Goal: Information Seeking & Learning: Learn about a topic

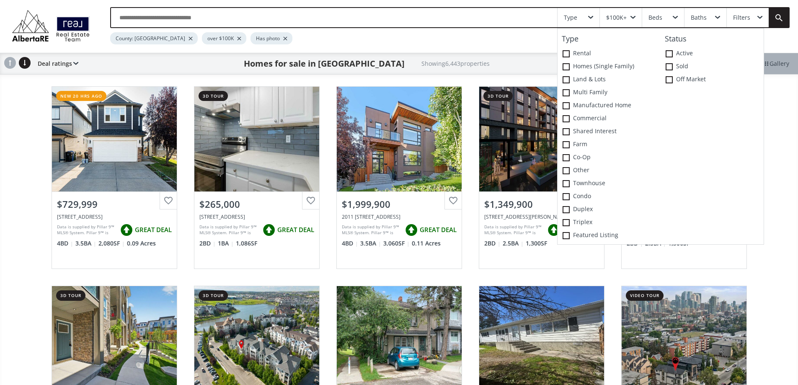
scroll to position [42, 0]
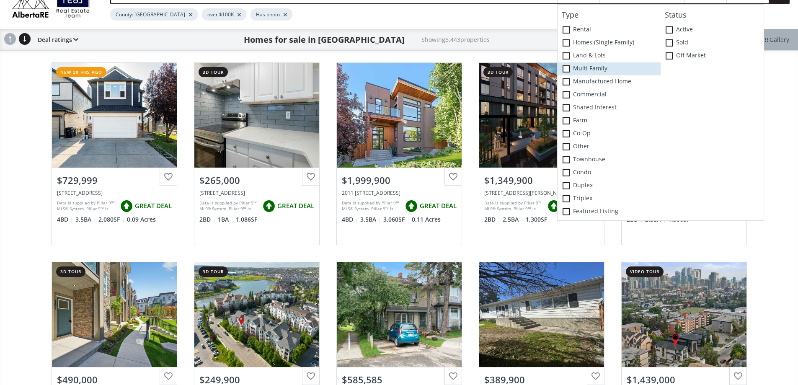
click at [568, 72] on span at bounding box center [565, 68] width 7 height 7
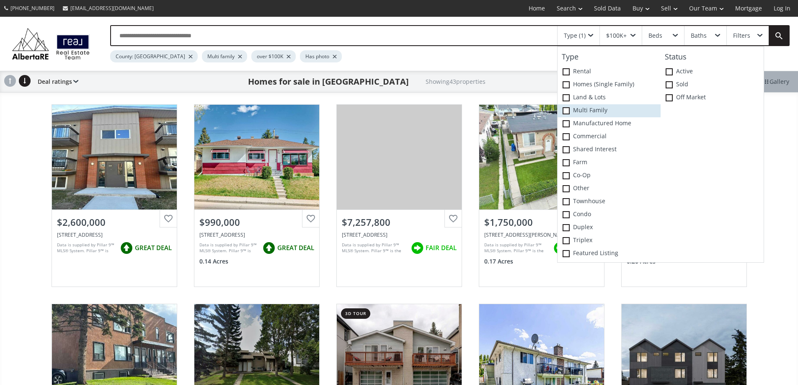
click at [0, 0] on icon at bounding box center [0, 0] width 0 height 0
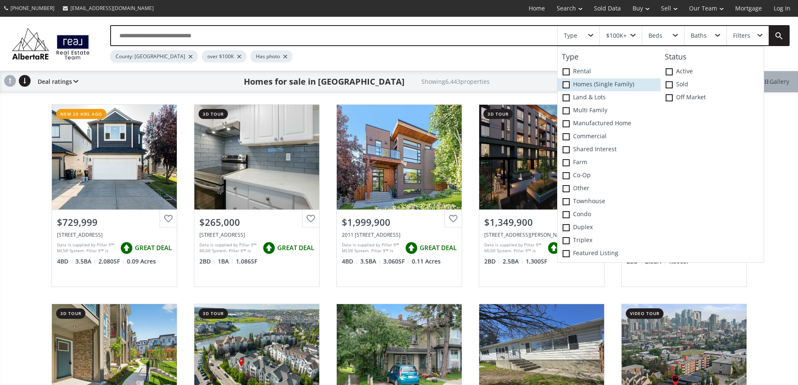
click at [566, 88] on span at bounding box center [565, 84] width 7 height 7
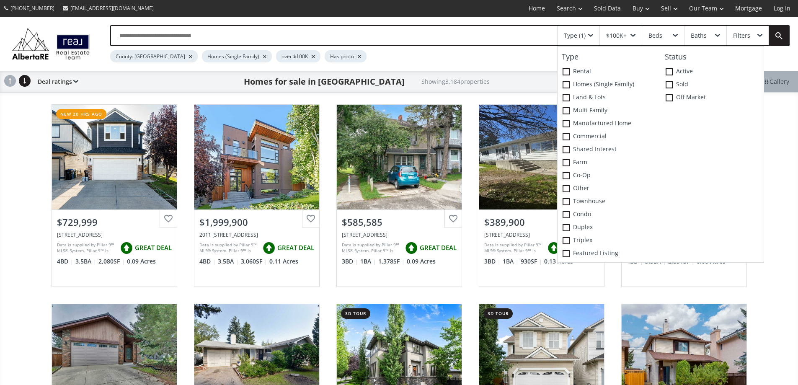
click at [656, 39] on div "Beds" at bounding box center [655, 36] width 14 height 6
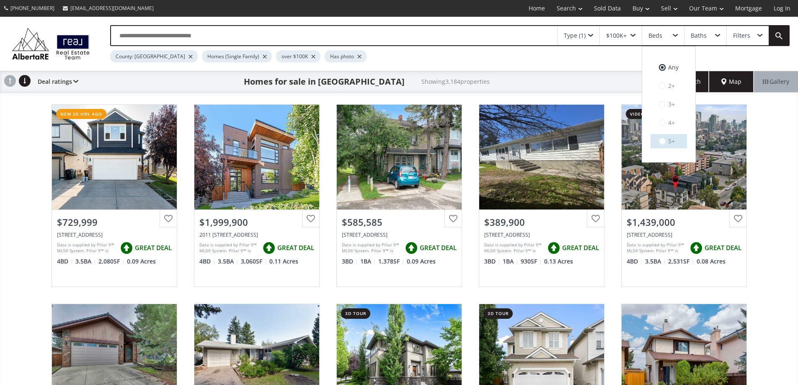
click at [672, 145] on label "5+" at bounding box center [668, 141] width 36 height 14
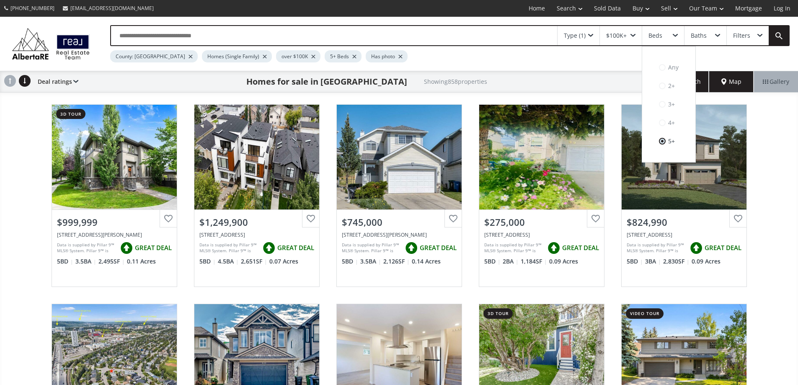
click at [701, 37] on div "Baths" at bounding box center [698, 36] width 16 height 6
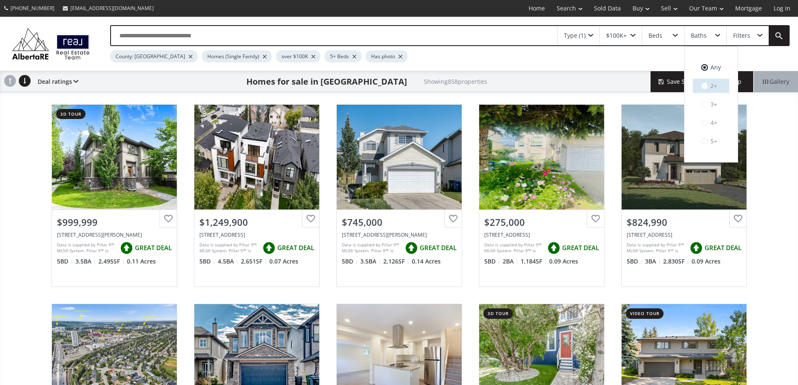
click at [713, 90] on label "2+" at bounding box center [710, 86] width 36 height 14
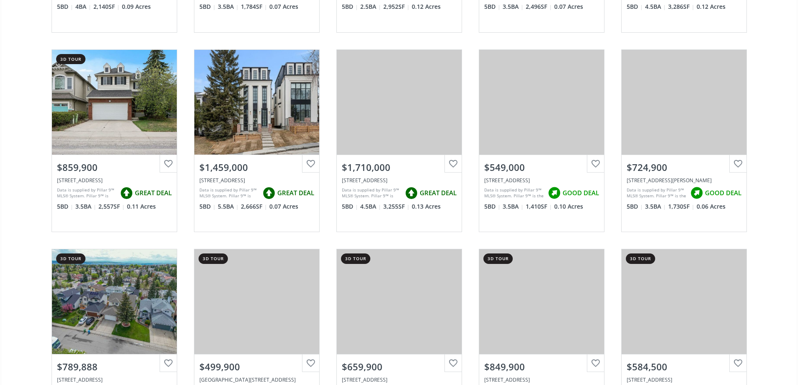
scroll to position [670, 0]
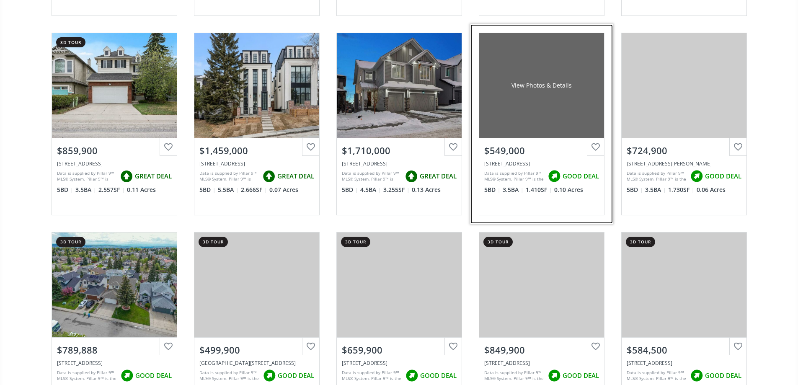
click at [554, 108] on div "View Photos & Details" at bounding box center [541, 85] width 125 height 105
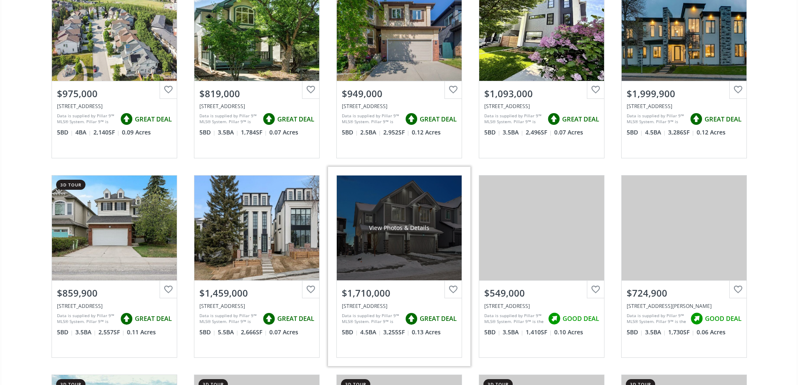
scroll to position [502, 0]
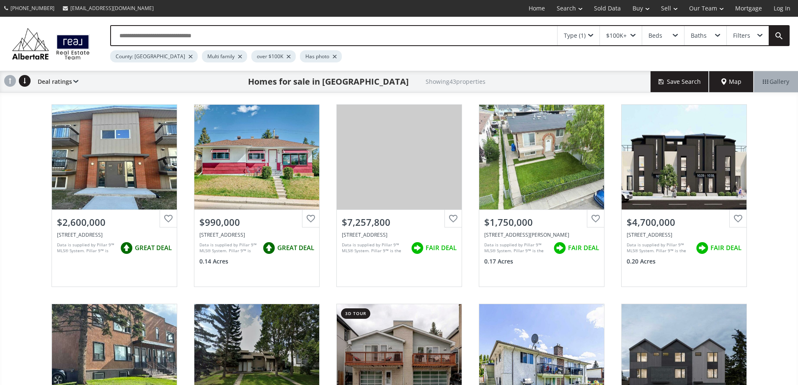
scroll to position [42, 0]
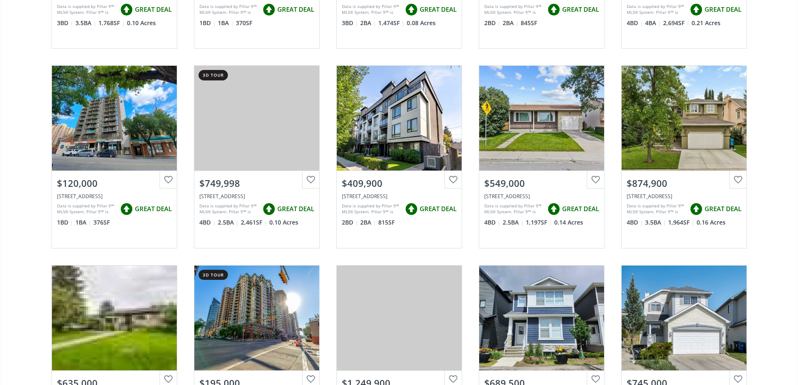
scroll to position [837, 0]
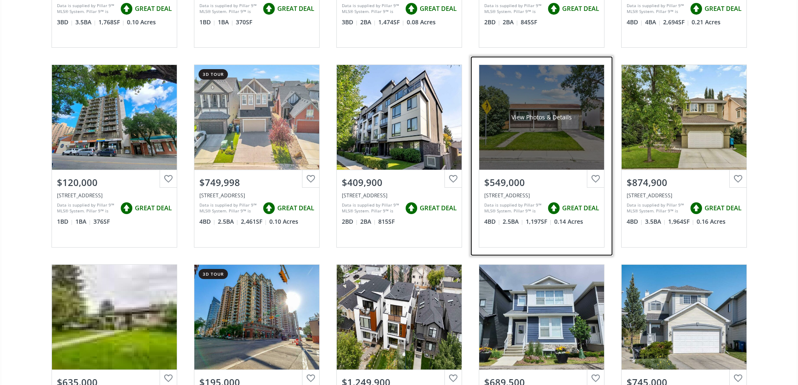
click at [533, 143] on div "View Photos & Details" at bounding box center [541, 117] width 125 height 105
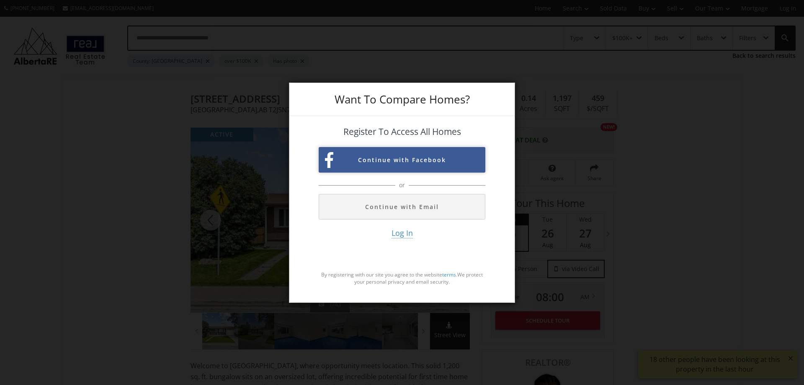
click at [407, 162] on button "Continue with Facebook" at bounding box center [402, 160] width 167 height 26
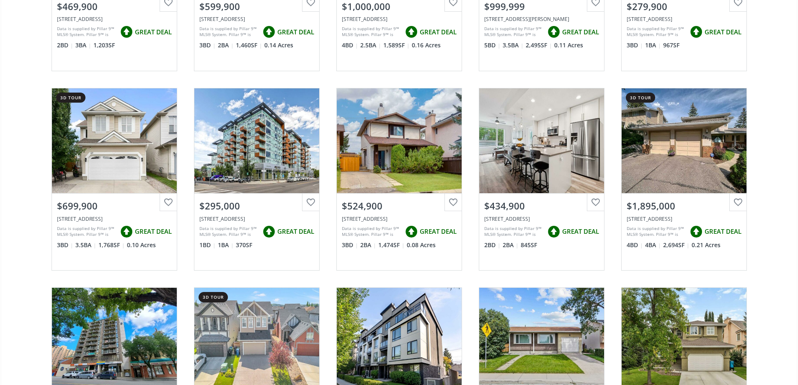
scroll to position [311, 0]
